Goal: Navigation & Orientation: Find specific page/section

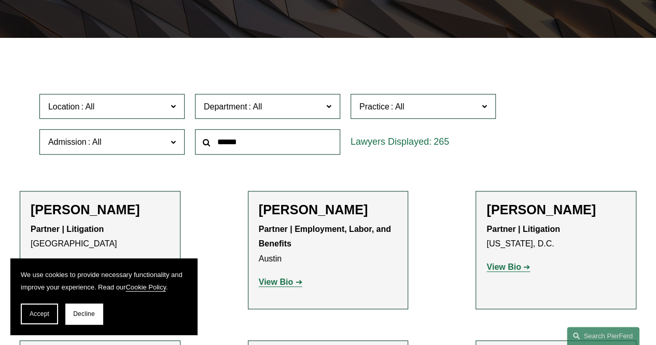
scroll to position [242, 0]
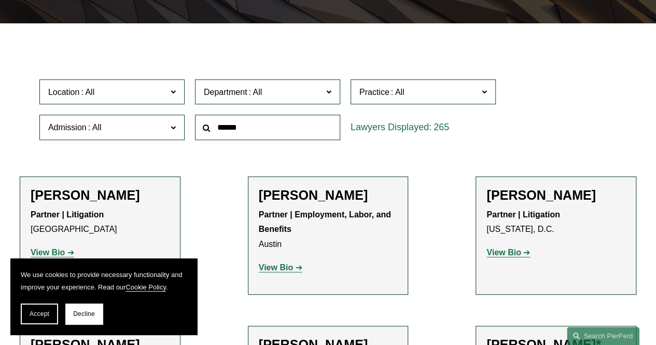
click at [322, 86] on label "Department" at bounding box center [267, 91] width 145 height 25
click at [0, 0] on link "Corporate" at bounding box center [0, 0] width 0 height 0
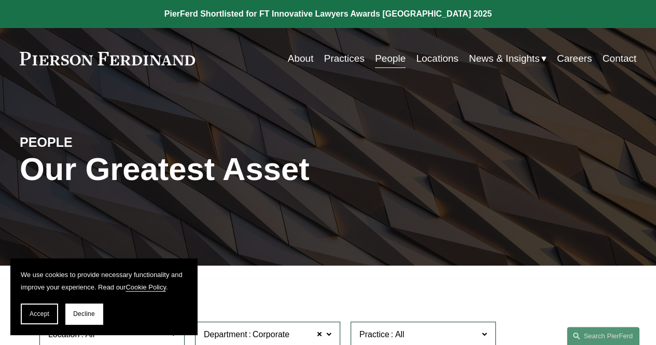
click at [342, 61] on link "Practices" at bounding box center [344, 59] width 40 height 20
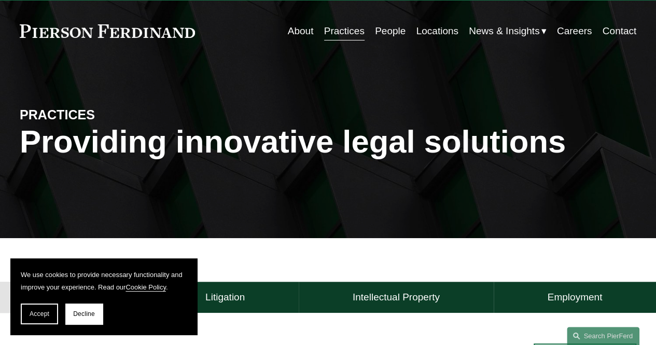
scroll to position [26, 0]
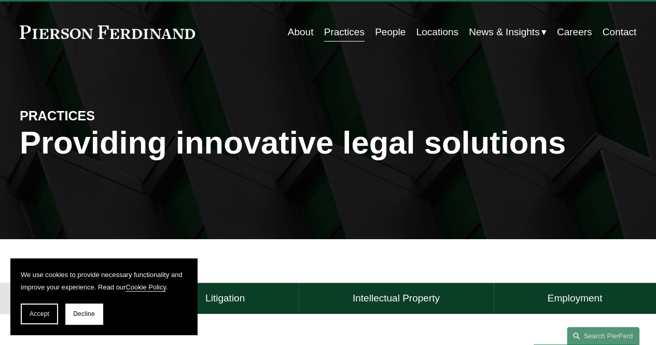
click at [388, 32] on link "People" at bounding box center [390, 32] width 31 height 20
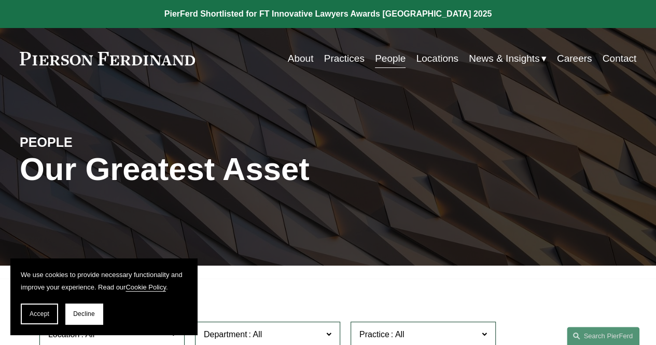
click at [394, 59] on link "People" at bounding box center [390, 59] width 31 height 20
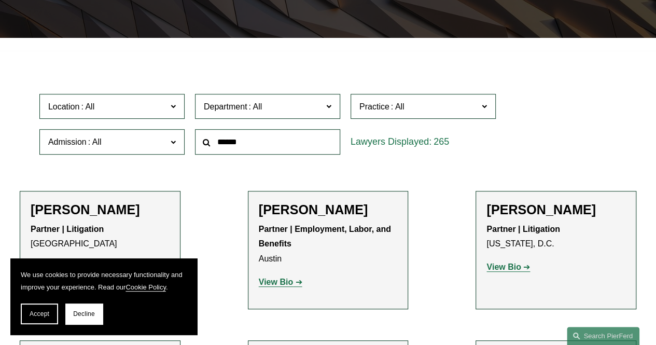
scroll to position [242, 0]
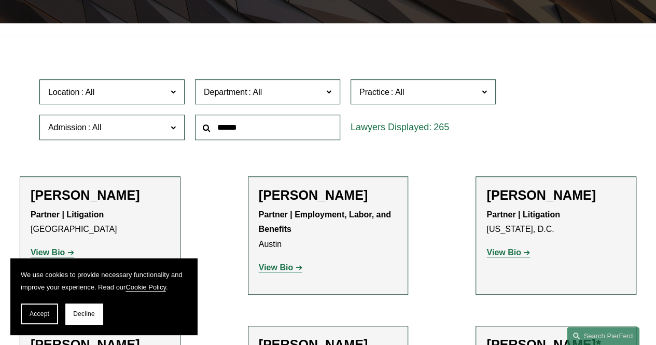
click at [320, 98] on span "Department" at bounding box center [263, 92] width 119 height 14
click at [174, 127] on span at bounding box center [173, 126] width 5 height 13
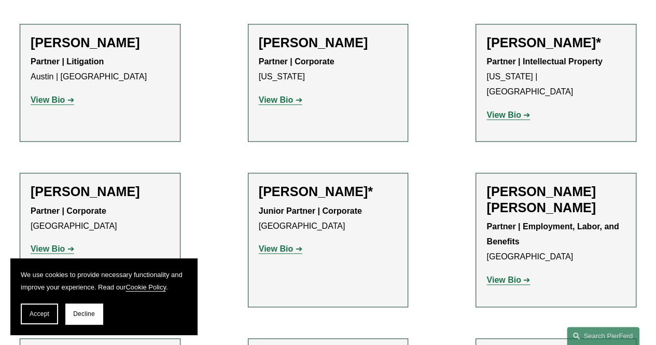
scroll to position [596, 0]
